Goal: Information Seeking & Learning: Find specific fact

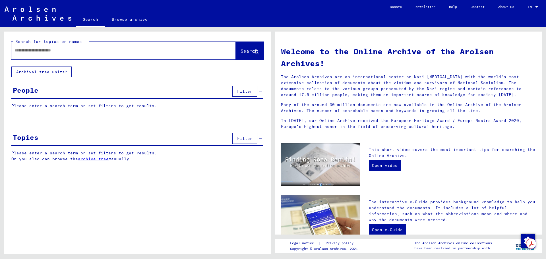
click at [125, 50] on input "text" at bounding box center [117, 50] width 204 height 6
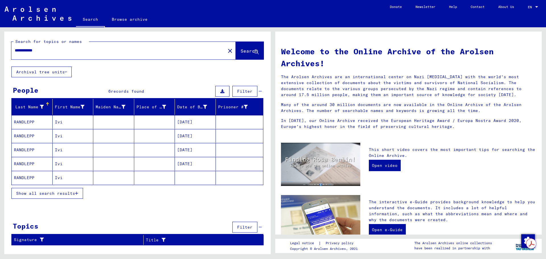
click at [59, 121] on mat-cell "Ivi" at bounding box center [73, 122] width 41 height 14
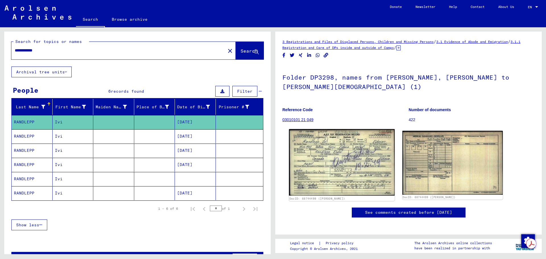
click at [342, 147] on img at bounding box center [341, 162] width 105 height 67
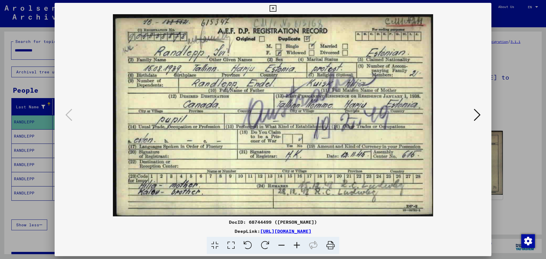
click at [274, 9] on icon at bounding box center [272, 8] width 7 height 7
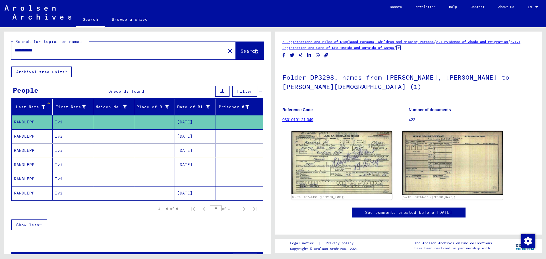
click at [157, 136] on mat-cell at bounding box center [154, 136] width 41 height 14
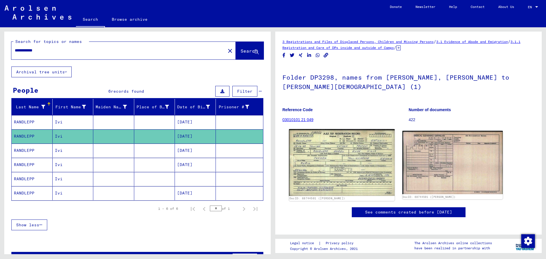
click at [357, 143] on img at bounding box center [341, 162] width 105 height 67
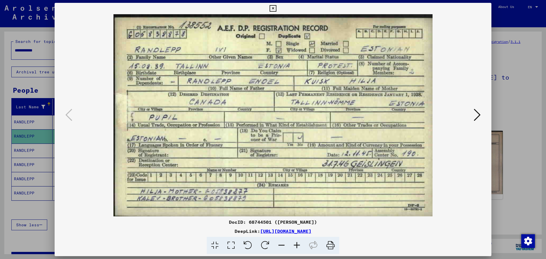
click at [272, 9] on icon at bounding box center [272, 8] width 7 height 7
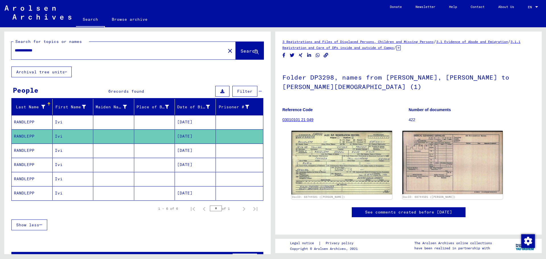
click at [187, 150] on mat-cell "[DATE]" at bounding box center [195, 151] width 41 height 14
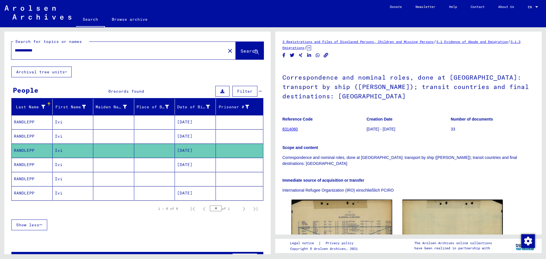
scroll to position [95, 0]
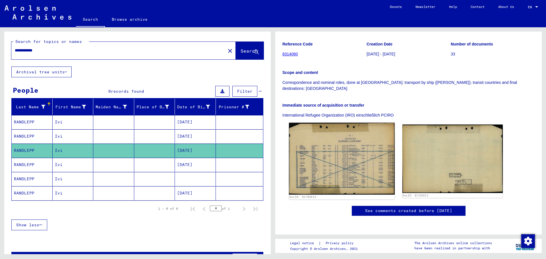
click at [335, 141] on img at bounding box center [341, 159] width 105 height 72
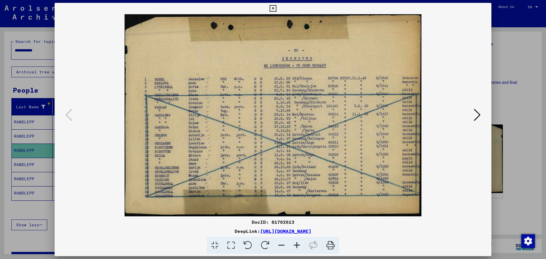
click at [273, 7] on icon at bounding box center [272, 8] width 7 height 7
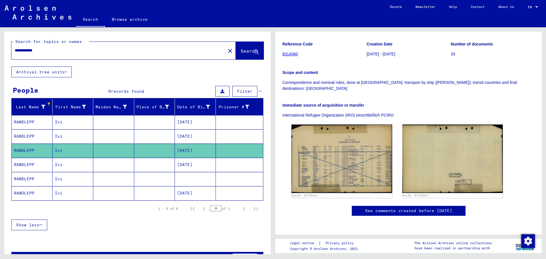
click at [95, 167] on mat-cell at bounding box center [113, 165] width 41 height 14
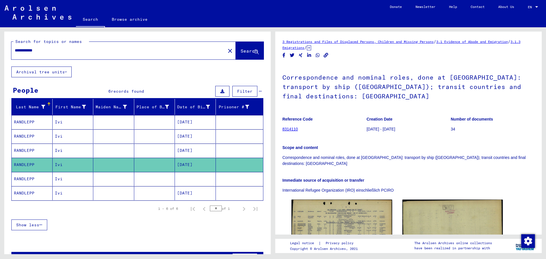
scroll to position [95, 0]
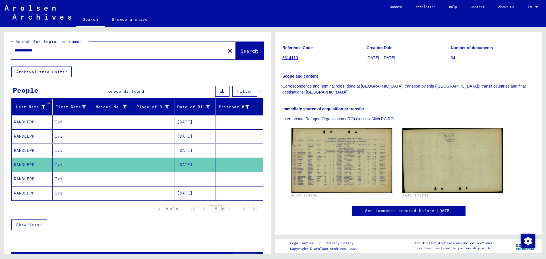
click at [205, 176] on mat-cell at bounding box center [195, 179] width 41 height 14
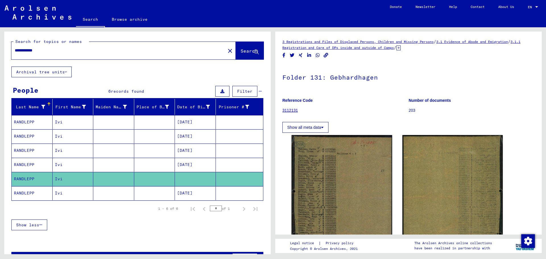
click at [196, 193] on mat-cell "[DATE]" at bounding box center [195, 193] width 41 height 14
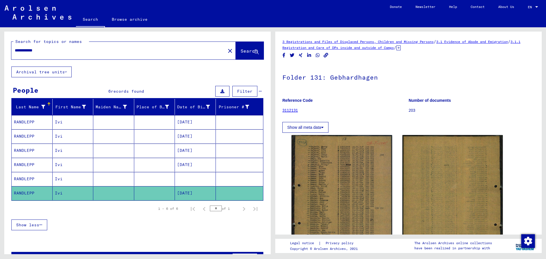
drag, startPoint x: 22, startPoint y: 49, endPoint x: 0, endPoint y: 51, distance: 21.6
click at [0, 51] on div "**********" at bounding box center [136, 140] width 273 height 227
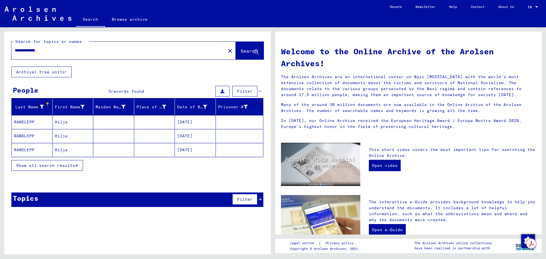
click at [61, 122] on mat-cell "Hilja" at bounding box center [73, 122] width 41 height 14
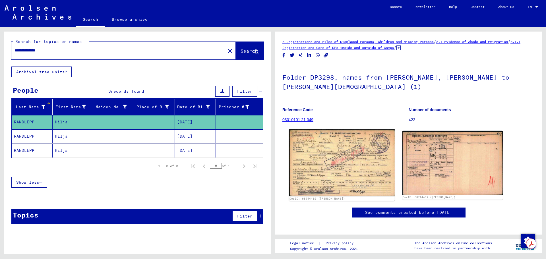
click at [325, 139] on img at bounding box center [341, 162] width 105 height 67
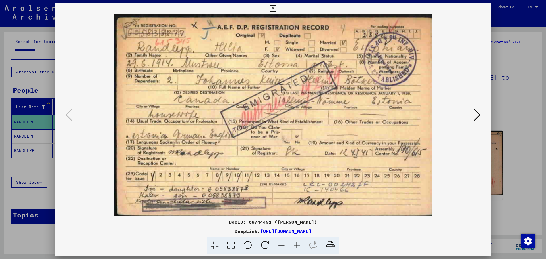
click at [273, 9] on icon at bounding box center [272, 8] width 7 height 7
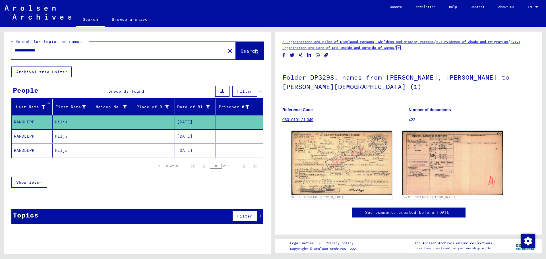
click at [49, 134] on mat-cell "RANDLEPP" at bounding box center [32, 136] width 41 height 14
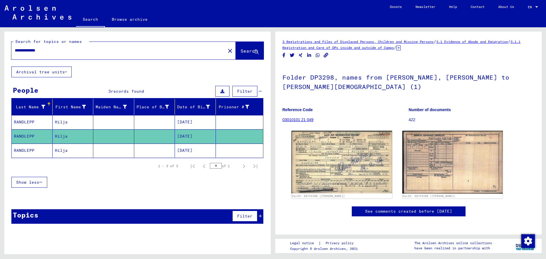
click at [183, 147] on mat-cell "[DATE]" at bounding box center [195, 151] width 41 height 14
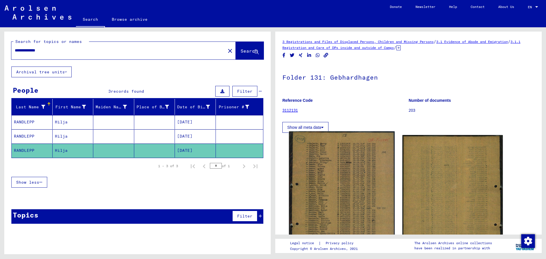
click at [353, 164] on img at bounding box center [341, 205] width 105 height 149
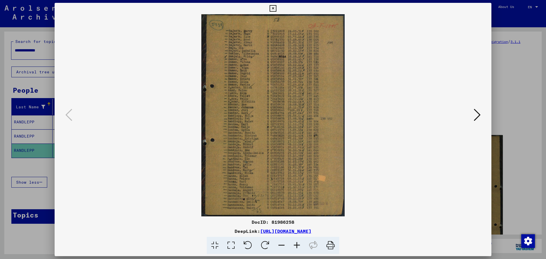
click at [273, 8] on icon at bounding box center [272, 8] width 7 height 7
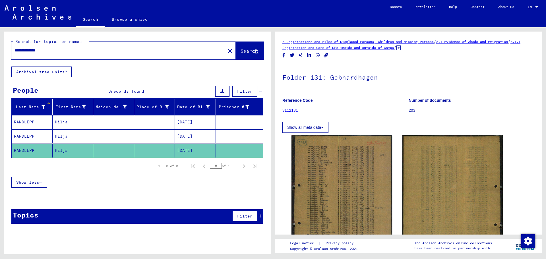
click at [400, 47] on icon at bounding box center [398, 47] width 4 height 5
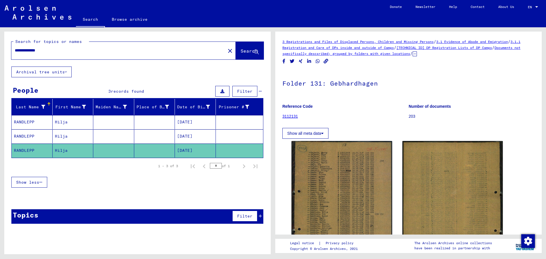
click at [319, 135] on button "Show all meta data" at bounding box center [305, 133] width 46 height 11
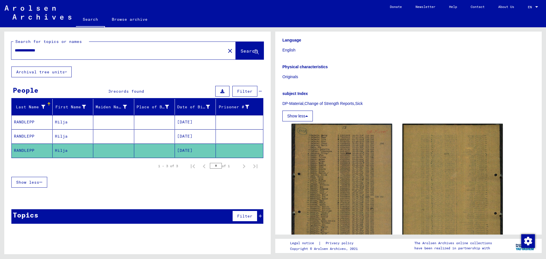
scroll to position [190, 0]
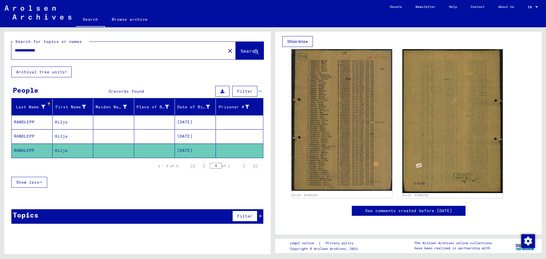
click at [131, 120] on mat-cell at bounding box center [113, 122] width 41 height 14
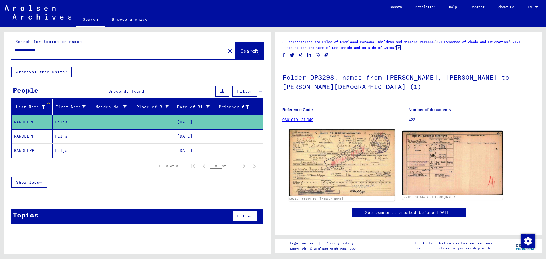
click at [342, 138] on img at bounding box center [341, 162] width 105 height 67
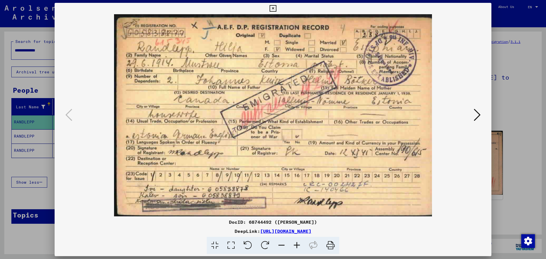
click at [274, 8] on icon at bounding box center [272, 8] width 7 height 7
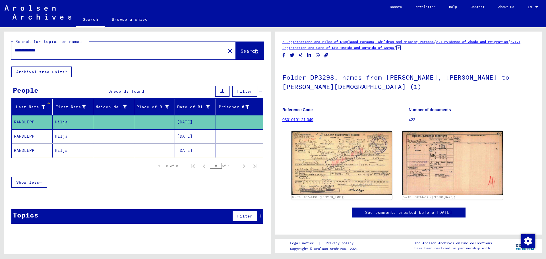
drag, startPoint x: 65, startPoint y: 50, endPoint x: 5, endPoint y: 45, distance: 60.2
click at [5, 45] on div "**********" at bounding box center [137, 49] width 266 height 35
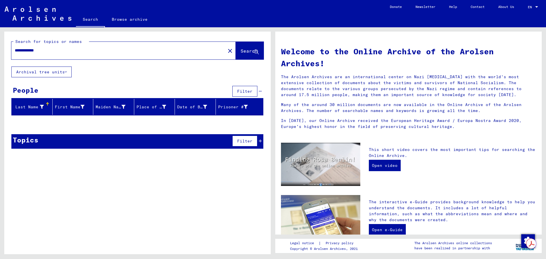
drag, startPoint x: 55, startPoint y: 53, endPoint x: 12, endPoint y: 46, distance: 43.7
click at [12, 46] on div "**********" at bounding box center [114, 50] width 207 height 13
type input "**********"
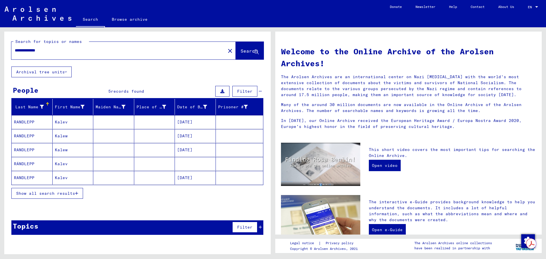
click at [62, 120] on mat-cell "Kalev" at bounding box center [73, 122] width 41 height 14
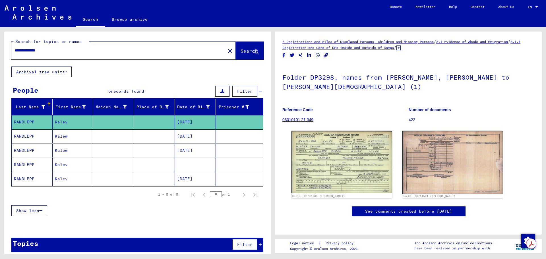
click at [186, 134] on mat-cell "[DATE]" at bounding box center [195, 136] width 41 height 14
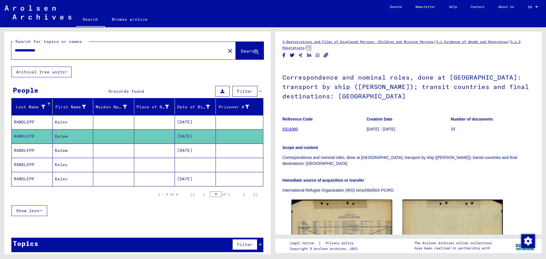
scroll to position [95, 0]
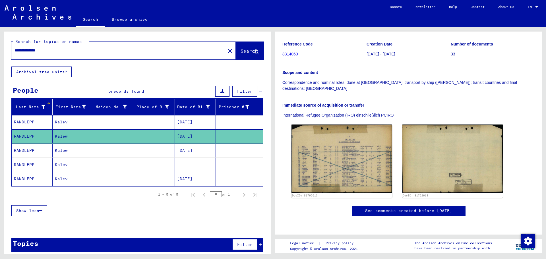
click at [180, 146] on mat-cell "[DATE]" at bounding box center [195, 151] width 41 height 14
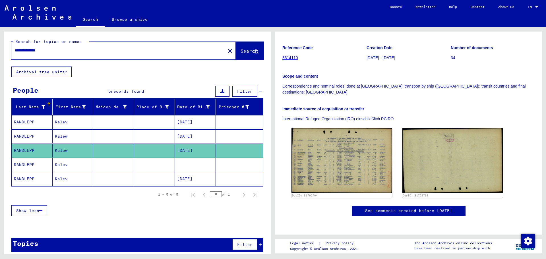
scroll to position [95, 0]
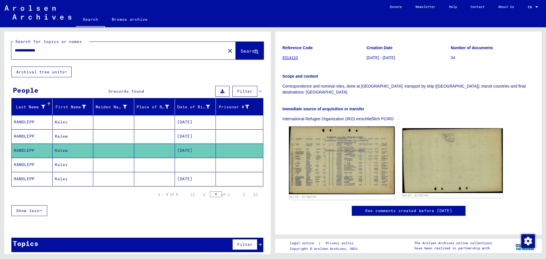
click at [330, 126] on img at bounding box center [341, 160] width 105 height 68
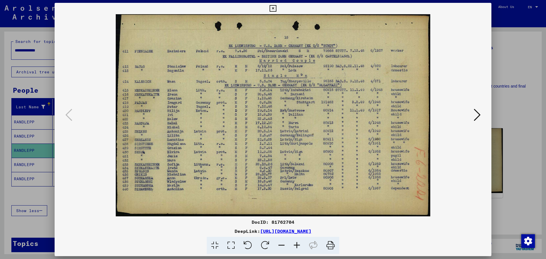
click at [274, 7] on icon at bounding box center [272, 8] width 7 height 7
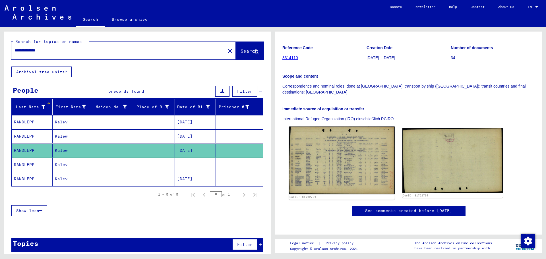
click at [343, 126] on img at bounding box center [341, 160] width 105 height 68
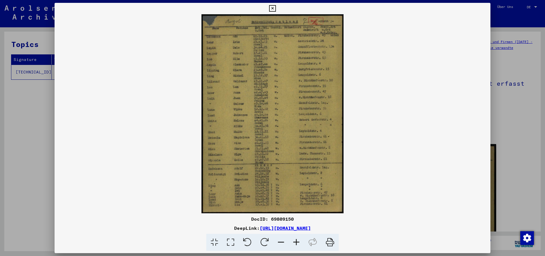
click at [298, 242] on icon at bounding box center [296, 241] width 15 height 17
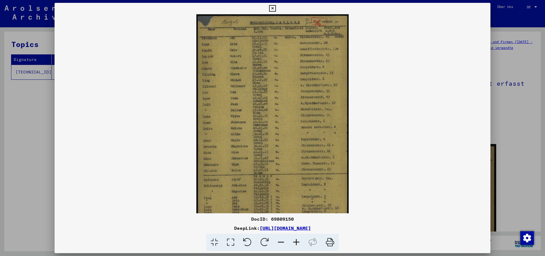
click at [298, 242] on icon at bounding box center [296, 241] width 15 height 17
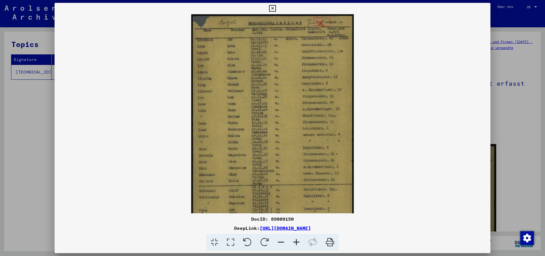
click at [298, 242] on icon at bounding box center [296, 241] width 15 height 17
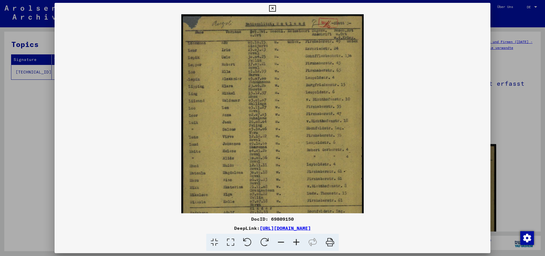
click at [298, 242] on icon at bounding box center [296, 241] width 15 height 17
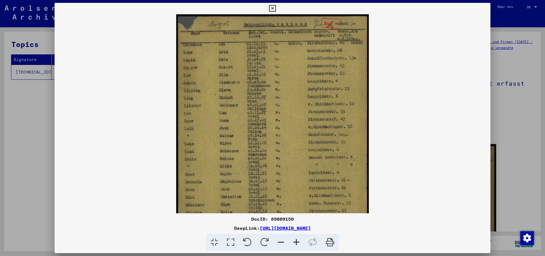
click at [298, 242] on icon at bounding box center [296, 241] width 15 height 17
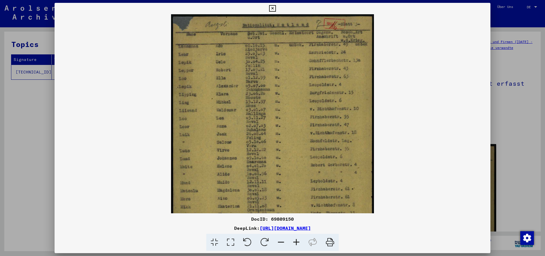
click at [298, 242] on icon at bounding box center [296, 241] width 15 height 17
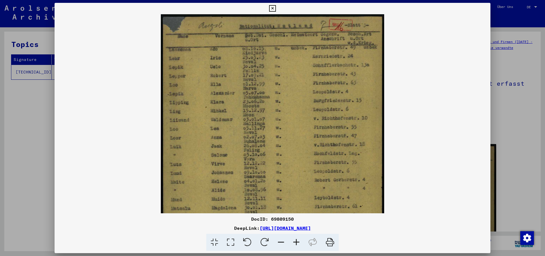
click at [298, 242] on icon at bounding box center [296, 241] width 15 height 17
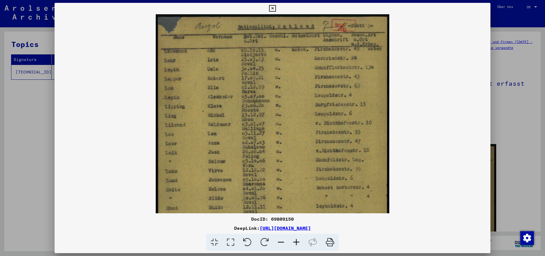
click at [298, 242] on icon at bounding box center [296, 241] width 15 height 17
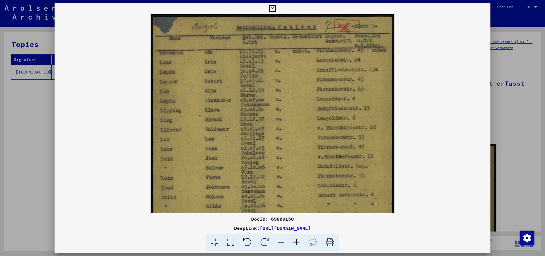
click at [298, 242] on icon at bounding box center [296, 241] width 15 height 17
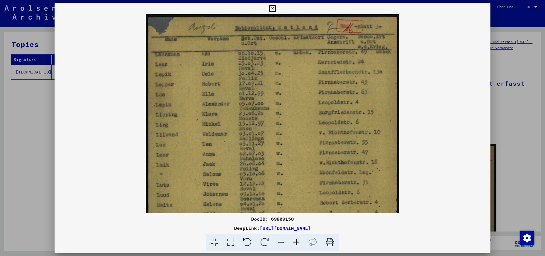
click at [298, 242] on icon at bounding box center [296, 241] width 15 height 17
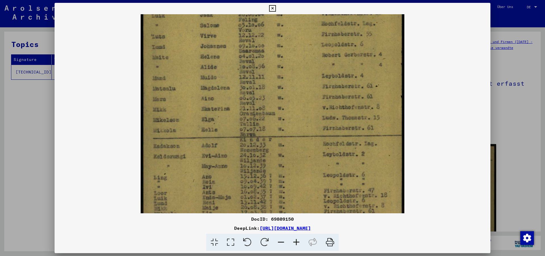
drag, startPoint x: 245, startPoint y: 201, endPoint x: 268, endPoint y: 46, distance: 156.6
click at [268, 46] on img at bounding box center [273, 43] width 264 height 369
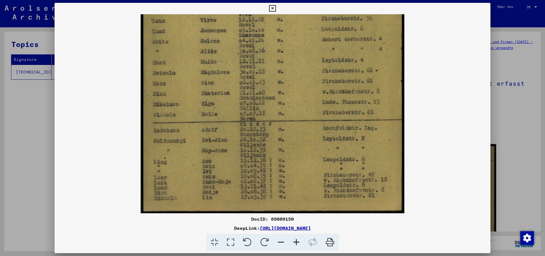
drag, startPoint x: 264, startPoint y: 116, endPoint x: 267, endPoint y: 64, distance: 51.8
click at [267, 64] on img at bounding box center [273, 28] width 264 height 369
click at [272, 7] on icon at bounding box center [272, 8] width 7 height 7
